Goal: Check status: Check status

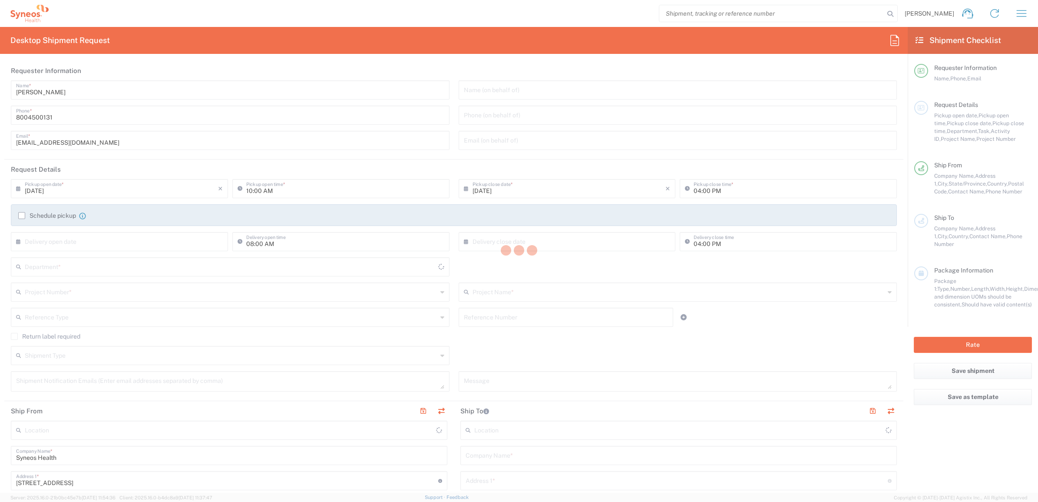
type input "[US_STATE]"
type input "[GEOGRAPHIC_DATA]"
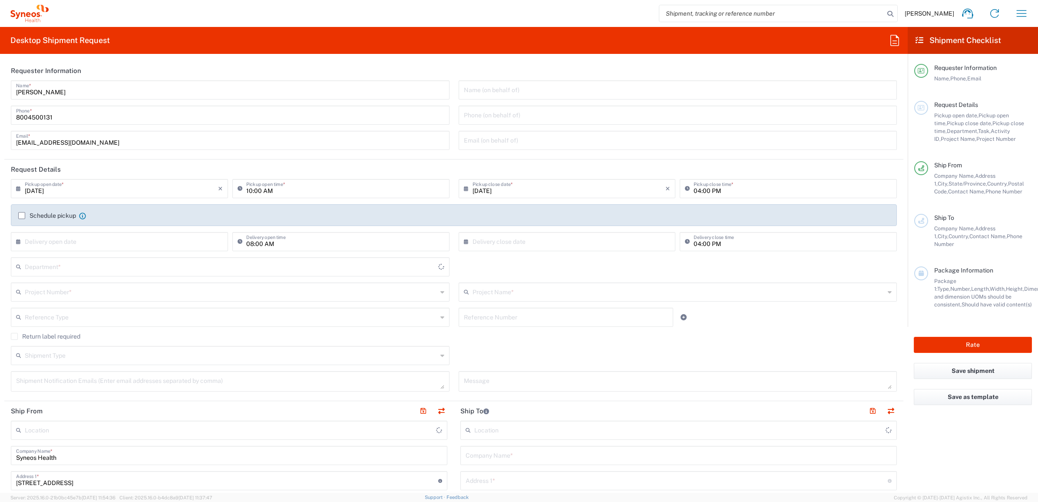
type input "4205"
type input "Syneos Health Commercial Servi- [GEOGRAPHIC_DATA] [GEOGRAPHIC_DATA]"
click at [58, 91] on input "[PERSON_NAME]" at bounding box center [230, 89] width 428 height 15
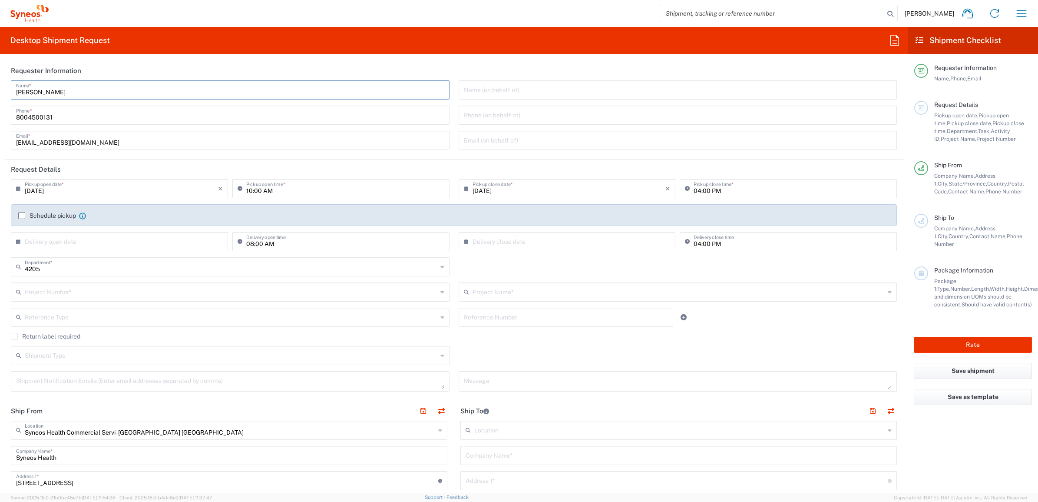
click at [63, 88] on input "[PERSON_NAME]" at bounding box center [230, 89] width 428 height 15
click at [791, 9] on input "search" at bounding box center [771, 13] width 225 height 17
click at [1019, 13] on icon "button" at bounding box center [1022, 14] width 14 height 14
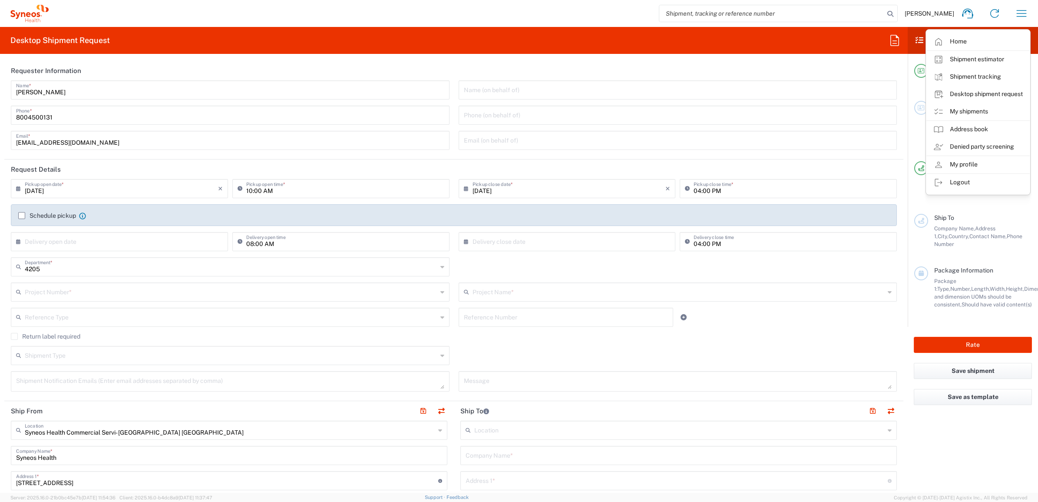
click at [971, 105] on link "My shipments" at bounding box center [978, 111] width 103 height 17
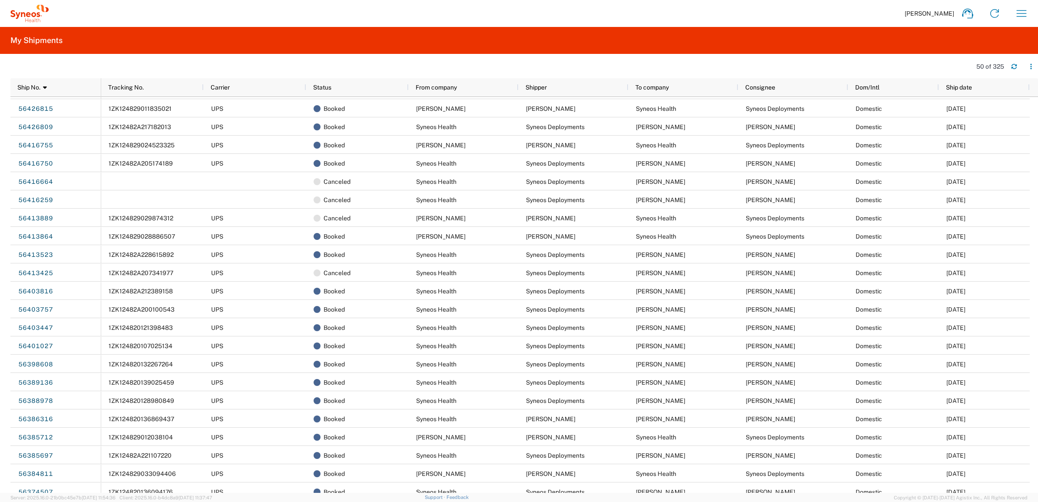
scroll to position [597, 0]
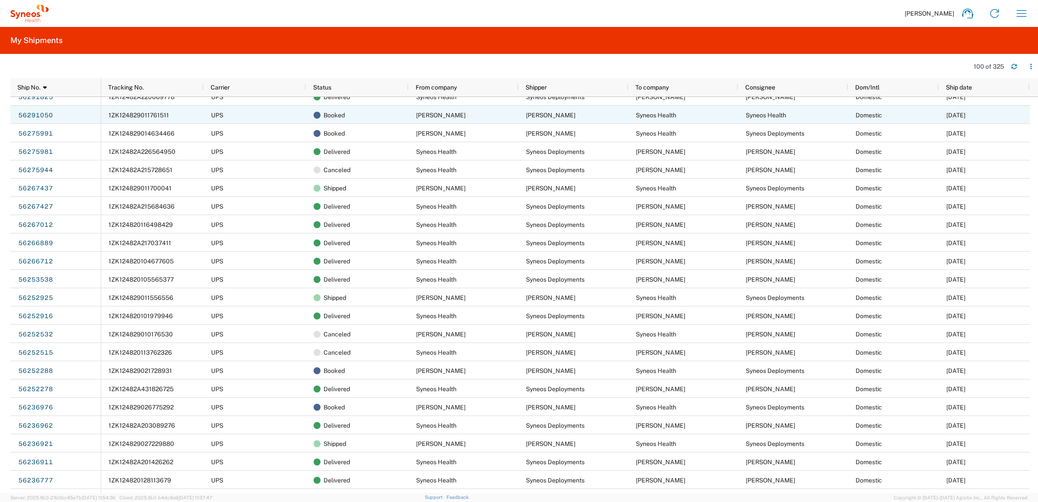
scroll to position [1249, 0]
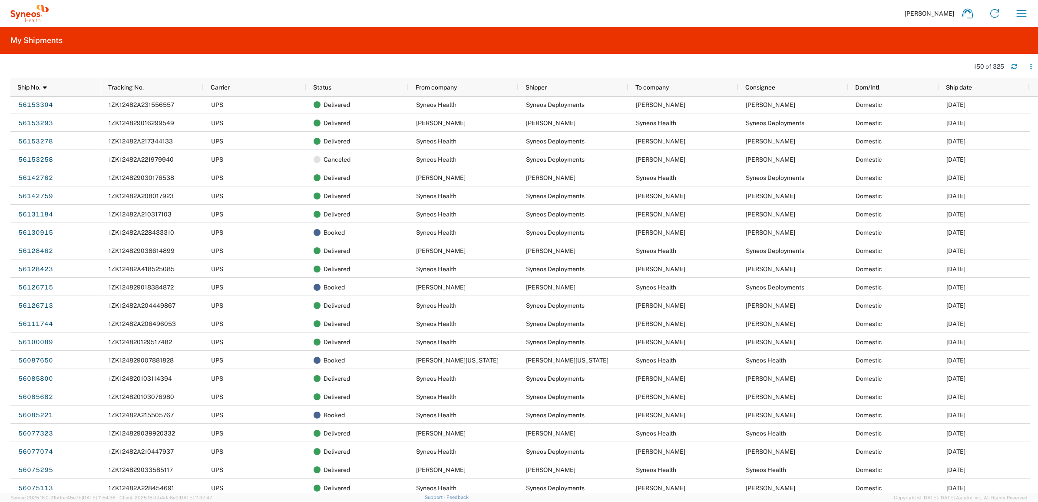
scroll to position [2281, 0]
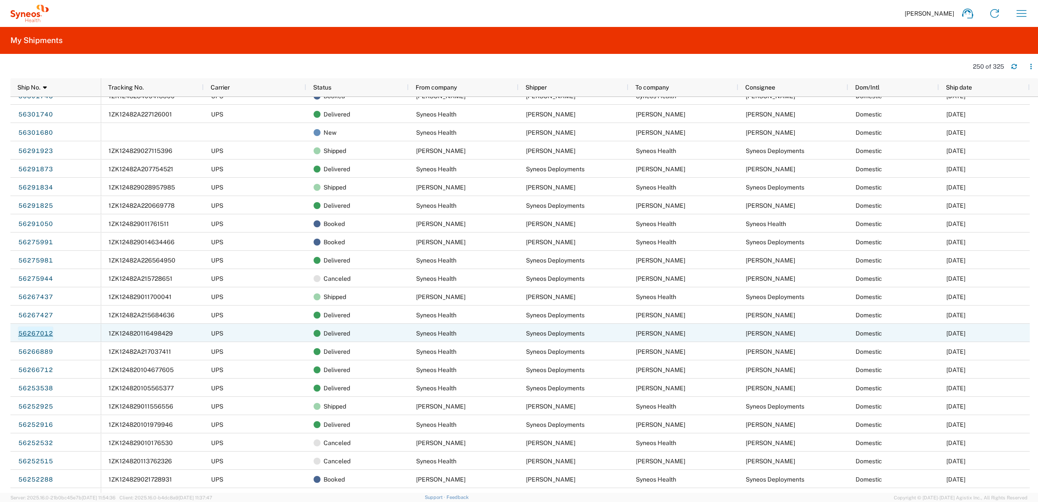
click at [42, 329] on link "56267012" at bounding box center [36, 333] width 36 height 14
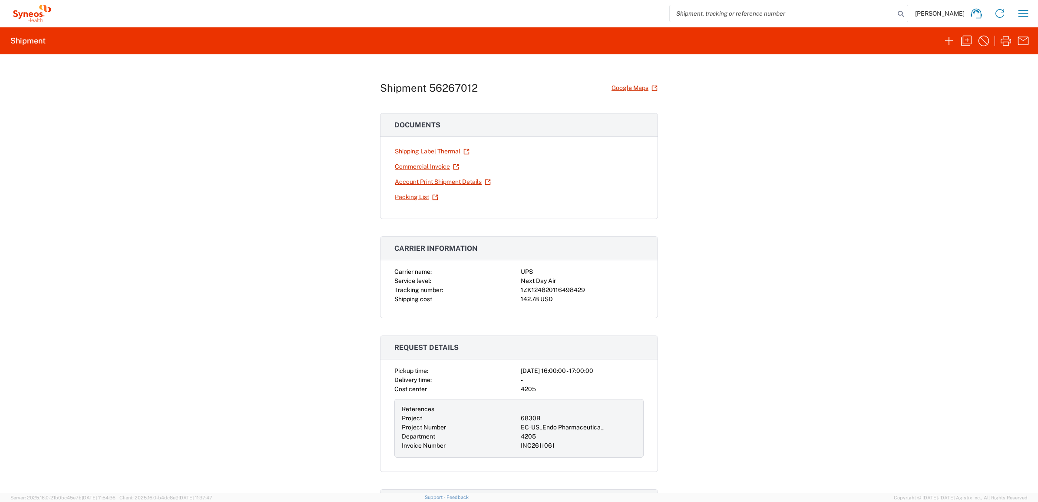
click at [535, 418] on div "6830B" at bounding box center [579, 418] width 116 height 9
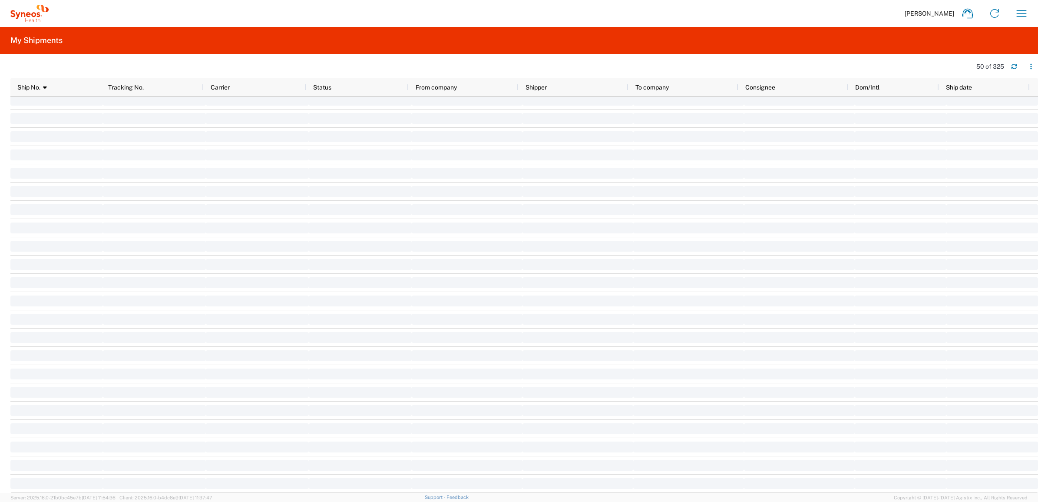
scroll to position [2359, 0]
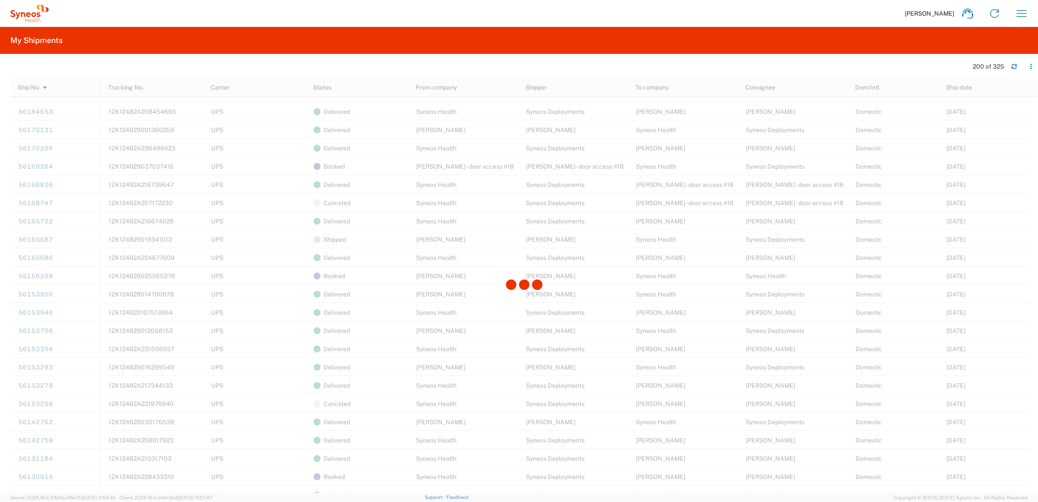
scroll to position [1816, 0]
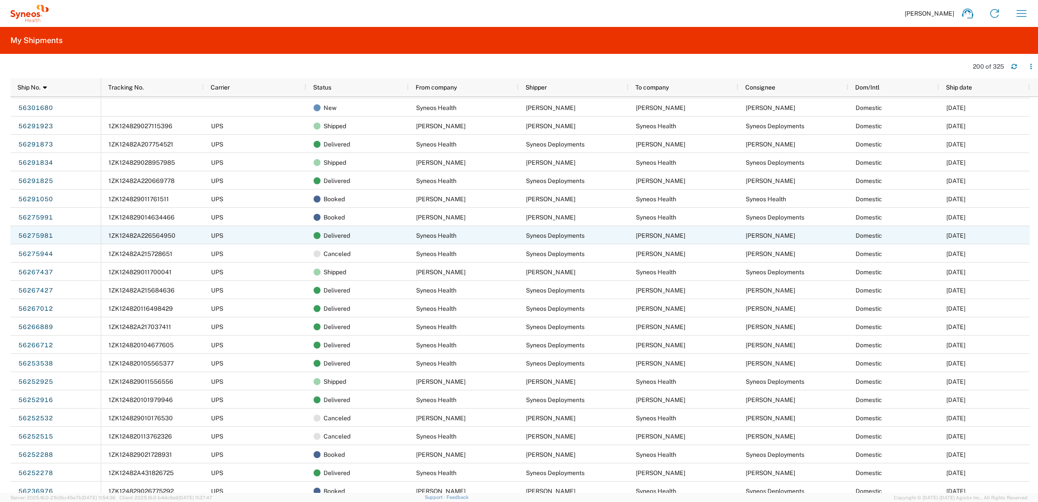
scroll to position [1002, 0]
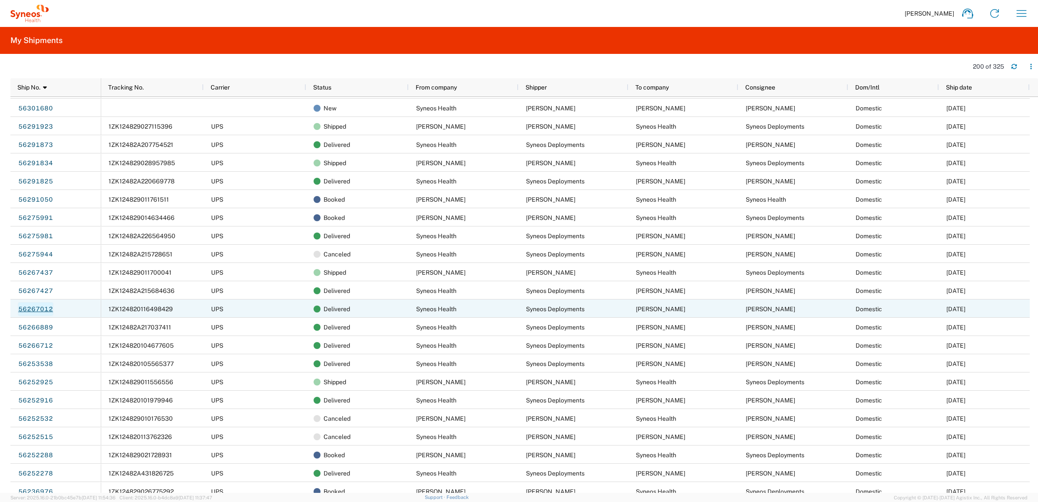
click at [36, 310] on link "56267012" at bounding box center [36, 309] width 36 height 14
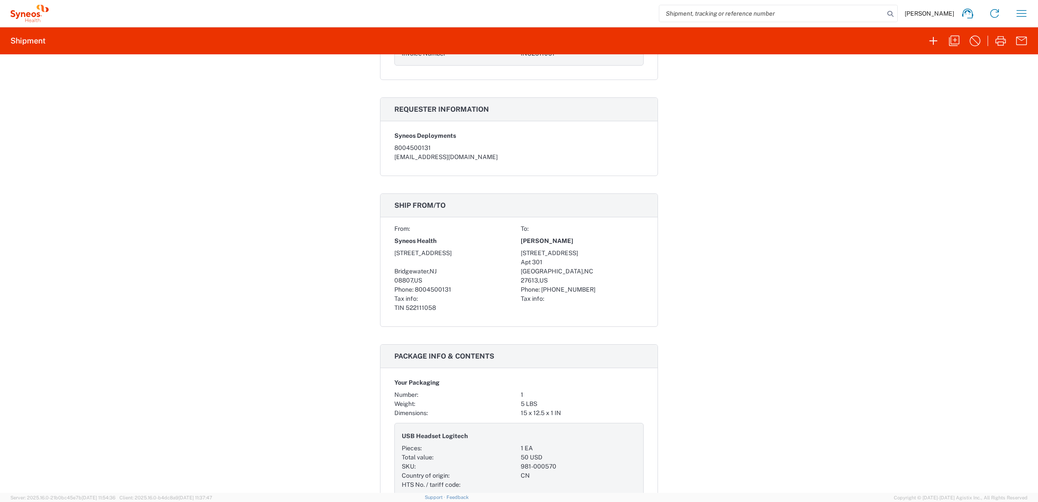
scroll to position [434, 0]
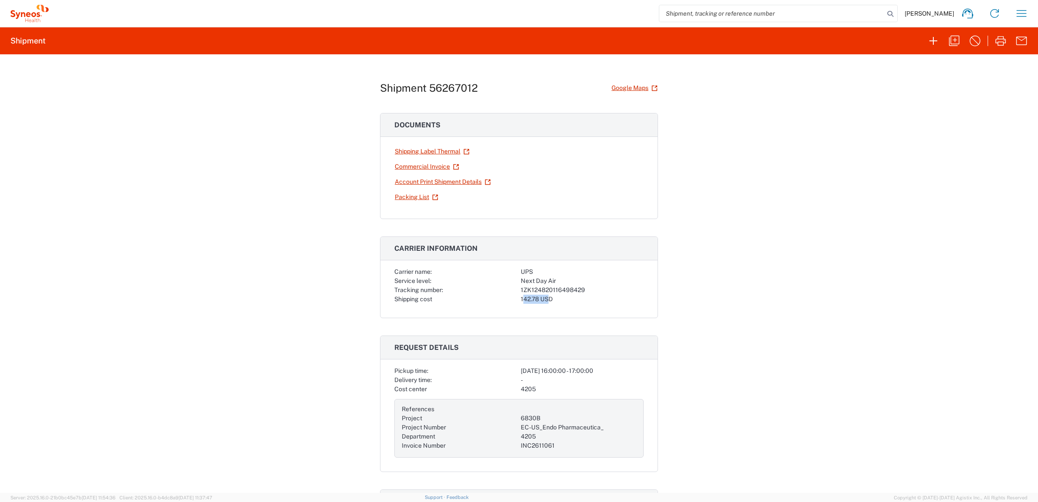
drag, startPoint x: 519, startPoint y: 300, endPoint x: 544, endPoint y: 307, distance: 25.7
click at [544, 307] on div "Carrier name: UPS Service level: Next Day Air Tracking number: 1ZK1248201164984…" at bounding box center [519, 292] width 277 height 50
drag, startPoint x: 544, startPoint y: 307, endPoint x: 539, endPoint y: 309, distance: 5.8
click at [539, 309] on div "Carrier name: UPS Service level: Next Day Air Tracking number: 1ZK1248201164984…" at bounding box center [519, 292] width 277 height 50
drag, startPoint x: 515, startPoint y: 301, endPoint x: 538, endPoint y: 306, distance: 23.3
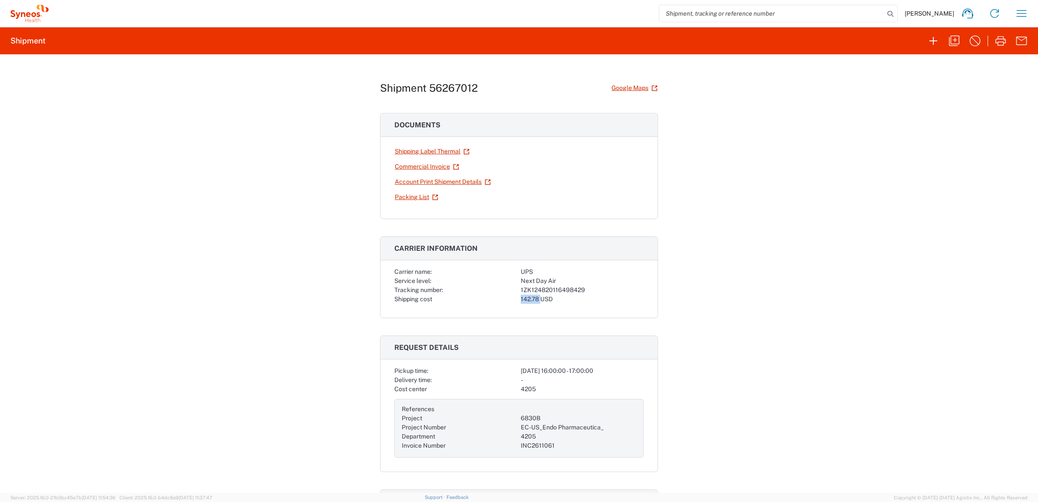
click at [538, 306] on div "Carrier name: UPS Service level: Next Day Air Tracking number: 1ZK1248201164984…" at bounding box center [519, 292] width 277 height 50
drag, startPoint x: 538, startPoint y: 306, endPoint x: 520, endPoint y: 342, distance: 40.0
click at [545, 344] on h3 "Request details" at bounding box center [519, 347] width 277 height 23
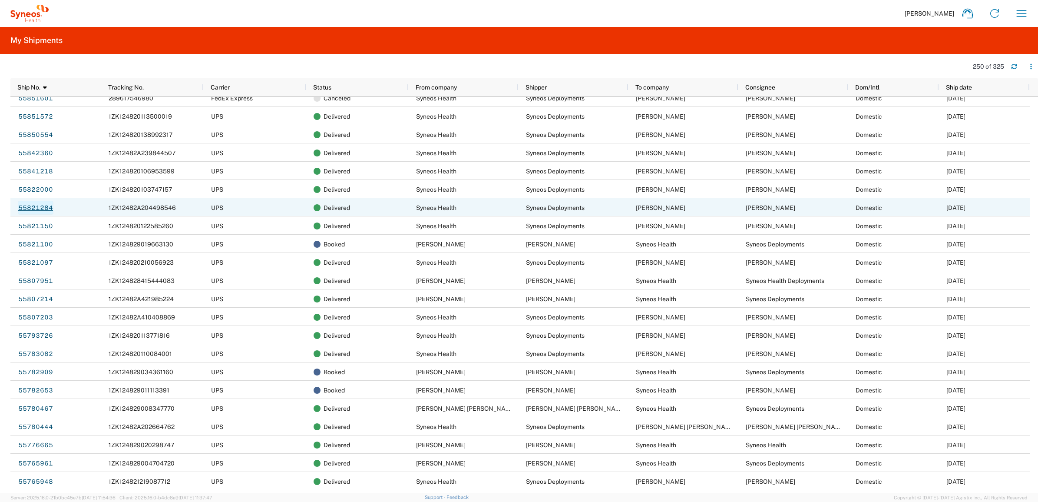
click at [41, 205] on link "55821284" at bounding box center [36, 208] width 36 height 14
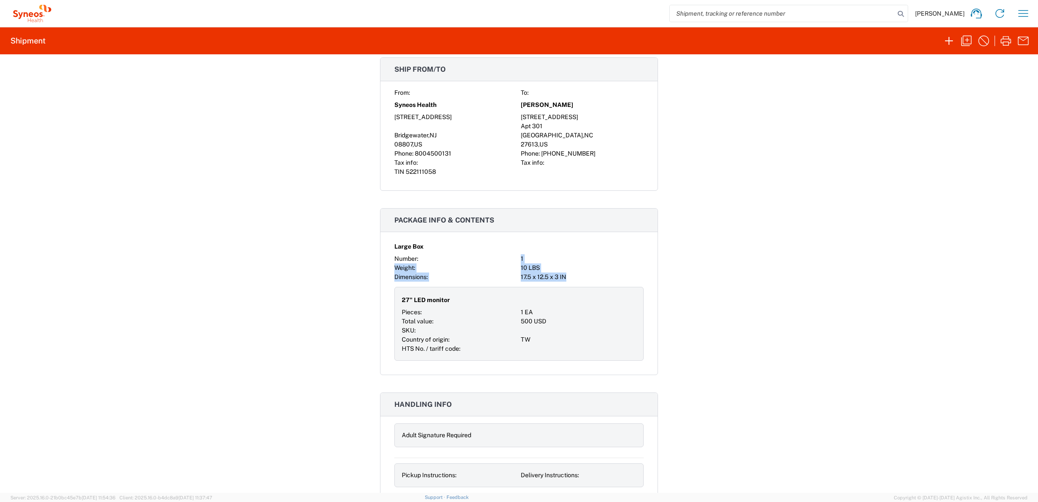
drag, startPoint x: 566, startPoint y: 279, endPoint x: 513, endPoint y: 262, distance: 55.4
click at [513, 262] on div "Large Box Number: 1 Weight: 10 LBS Dimensions: 17.5 x 12.5 x 3 IN 27" LED monit…" at bounding box center [518, 300] width 249 height 122
drag, startPoint x: 513, startPoint y: 262, endPoint x: 500, endPoint y: 269, distance: 15.6
click at [501, 269] on div "Weight:" at bounding box center [455, 267] width 123 height 9
click at [492, 272] on div "Weight:" at bounding box center [455, 267] width 123 height 9
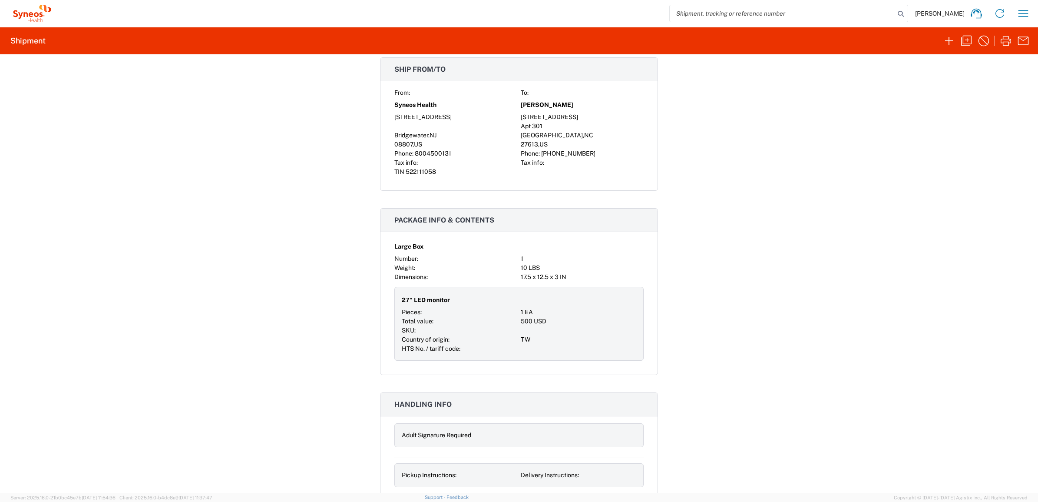
click at [526, 344] on div "TW" at bounding box center [579, 339] width 116 height 9
click at [523, 370] on div "Large Box Number: 1 Weight: 10 LBS Dimensions: 17.5 x 12.5 x 3 IN 27" LED monit…" at bounding box center [519, 307] width 277 height 136
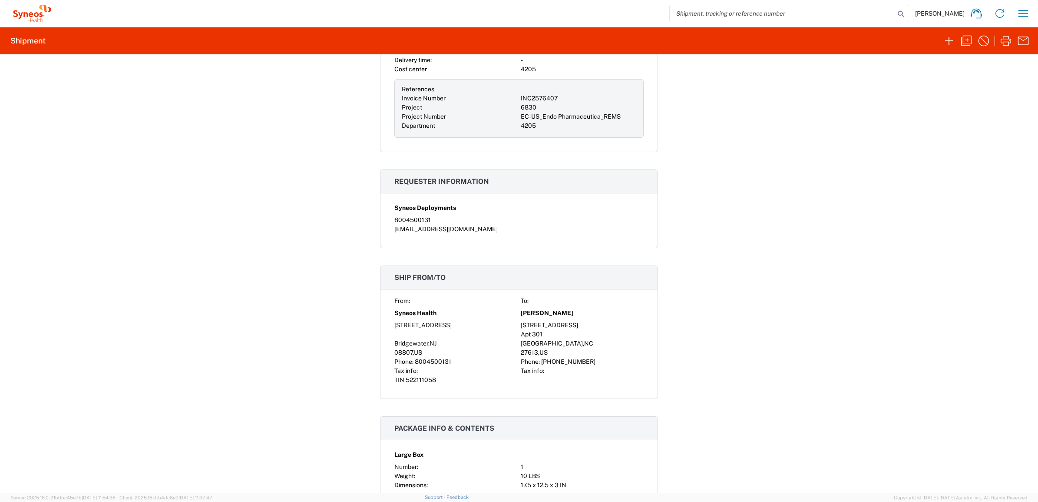
scroll to position [310, 0]
